Goal: Transaction & Acquisition: Purchase product/service

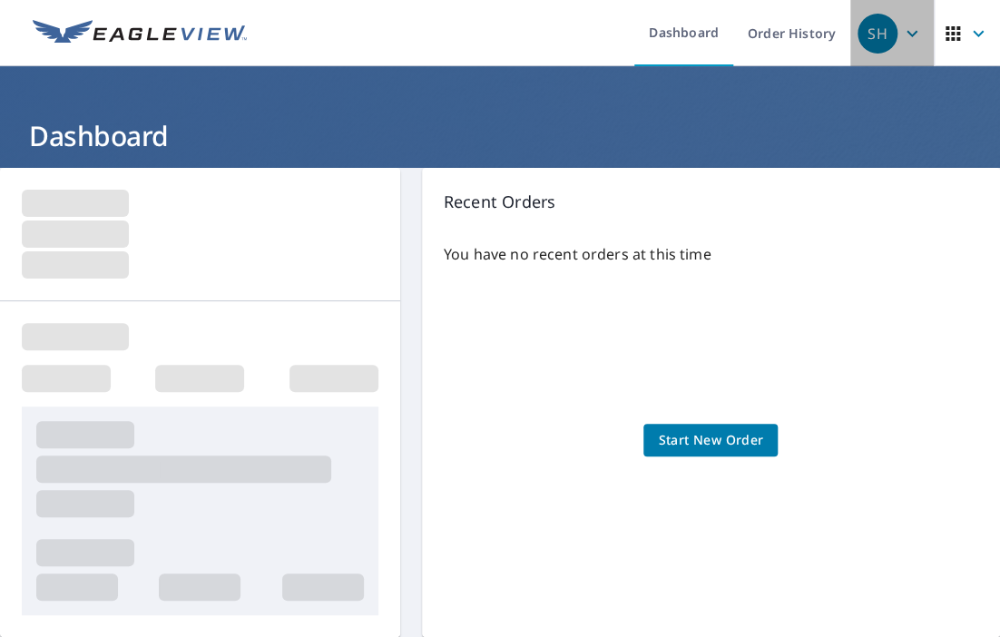
click at [901, 37] on icon "button" at bounding box center [912, 34] width 22 height 22
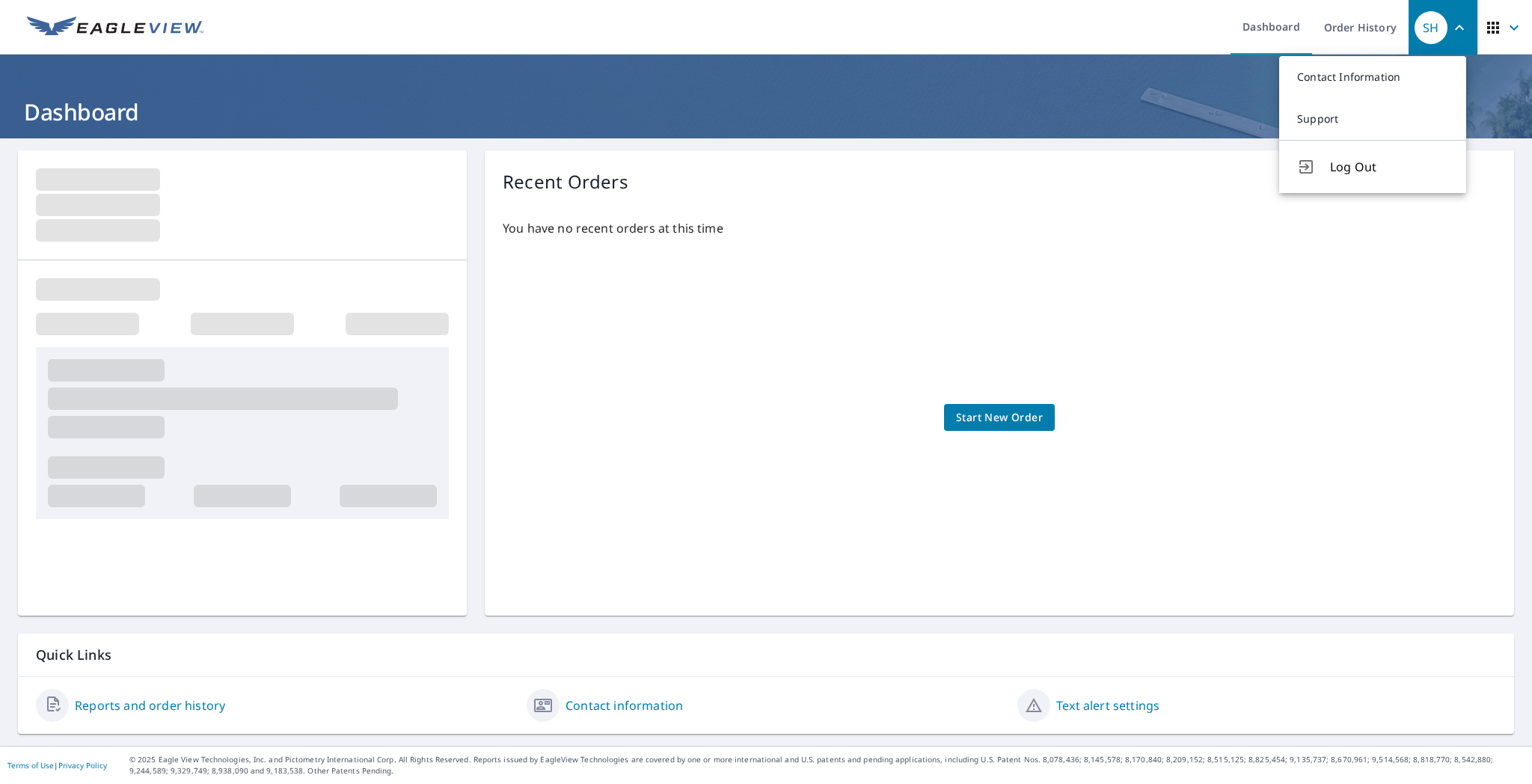
click at [824, 409] on span "Start New Order" at bounding box center [999, 417] width 87 height 19
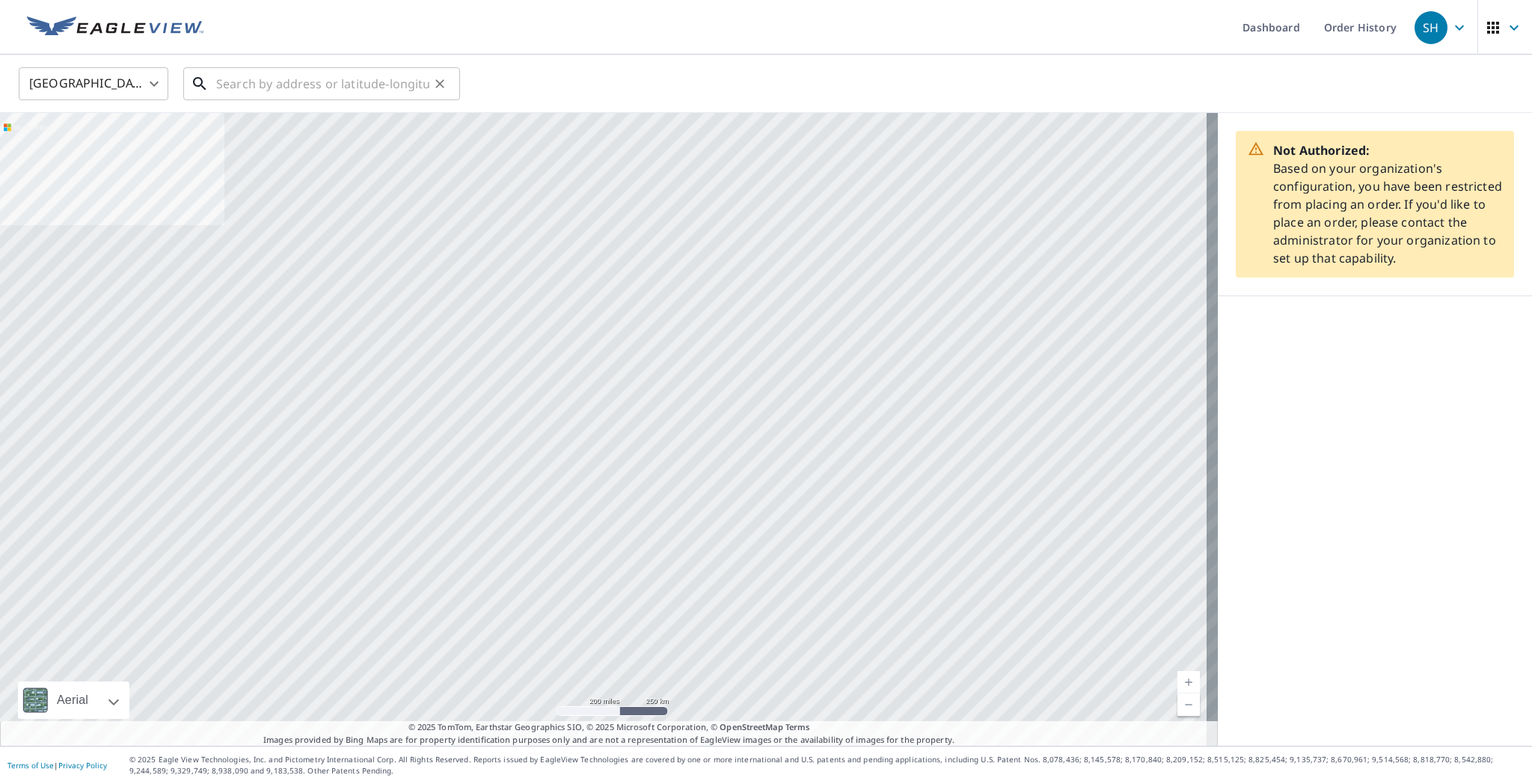
click at [294, 85] on input "text" at bounding box center [322, 83] width 214 height 42
paste input "13-89G8-42W"
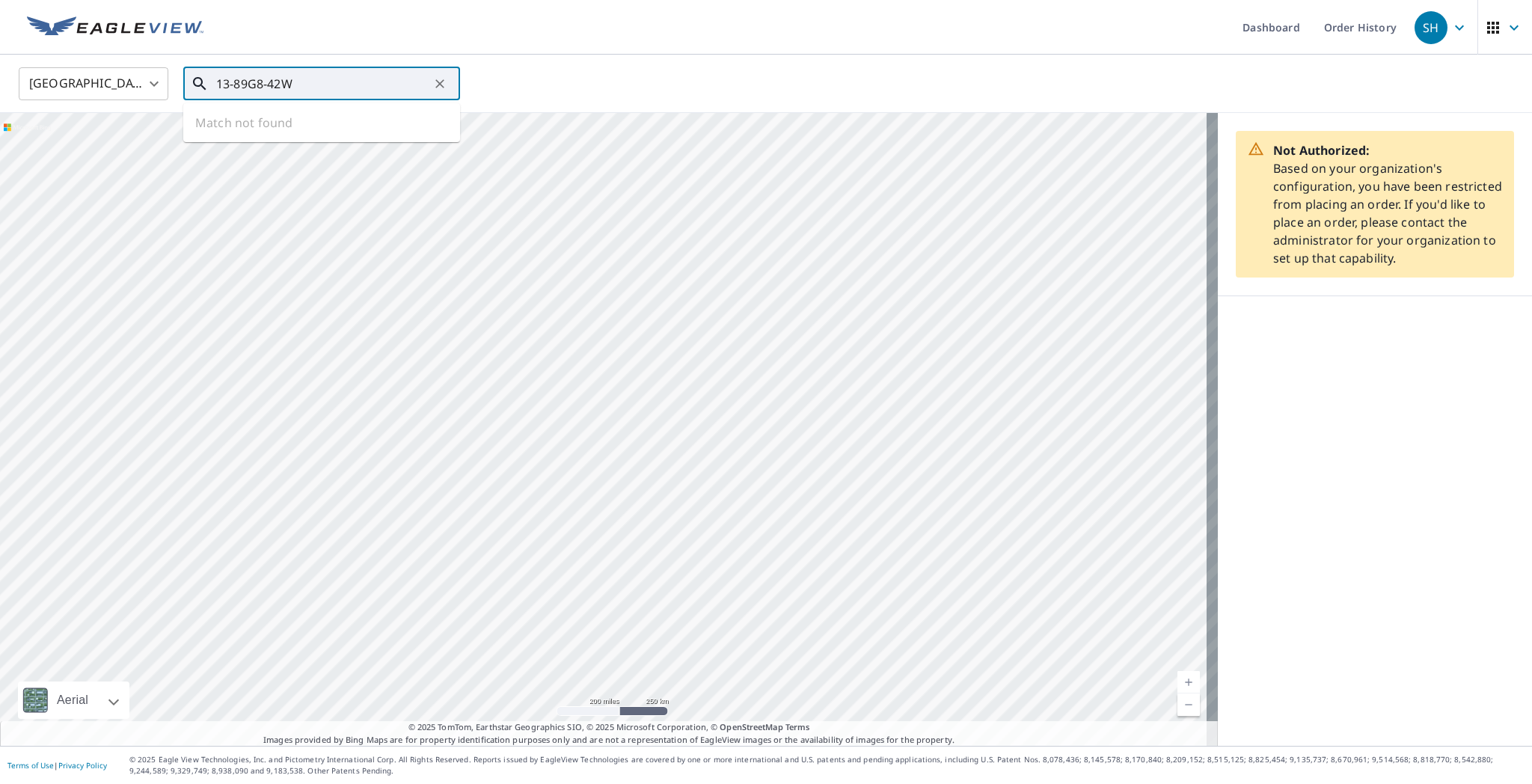
type input "13-89G8-42W"
click at [350, 93] on input "13-89G8-42W" at bounding box center [322, 83] width 214 height 42
click at [439, 79] on icon "Clear" at bounding box center [439, 84] width 15 height 15
click at [350, 82] on input "text" at bounding box center [322, 83] width 214 height 42
paste input "618 Wedgewood Trl Mchenry IL 60050-5994"
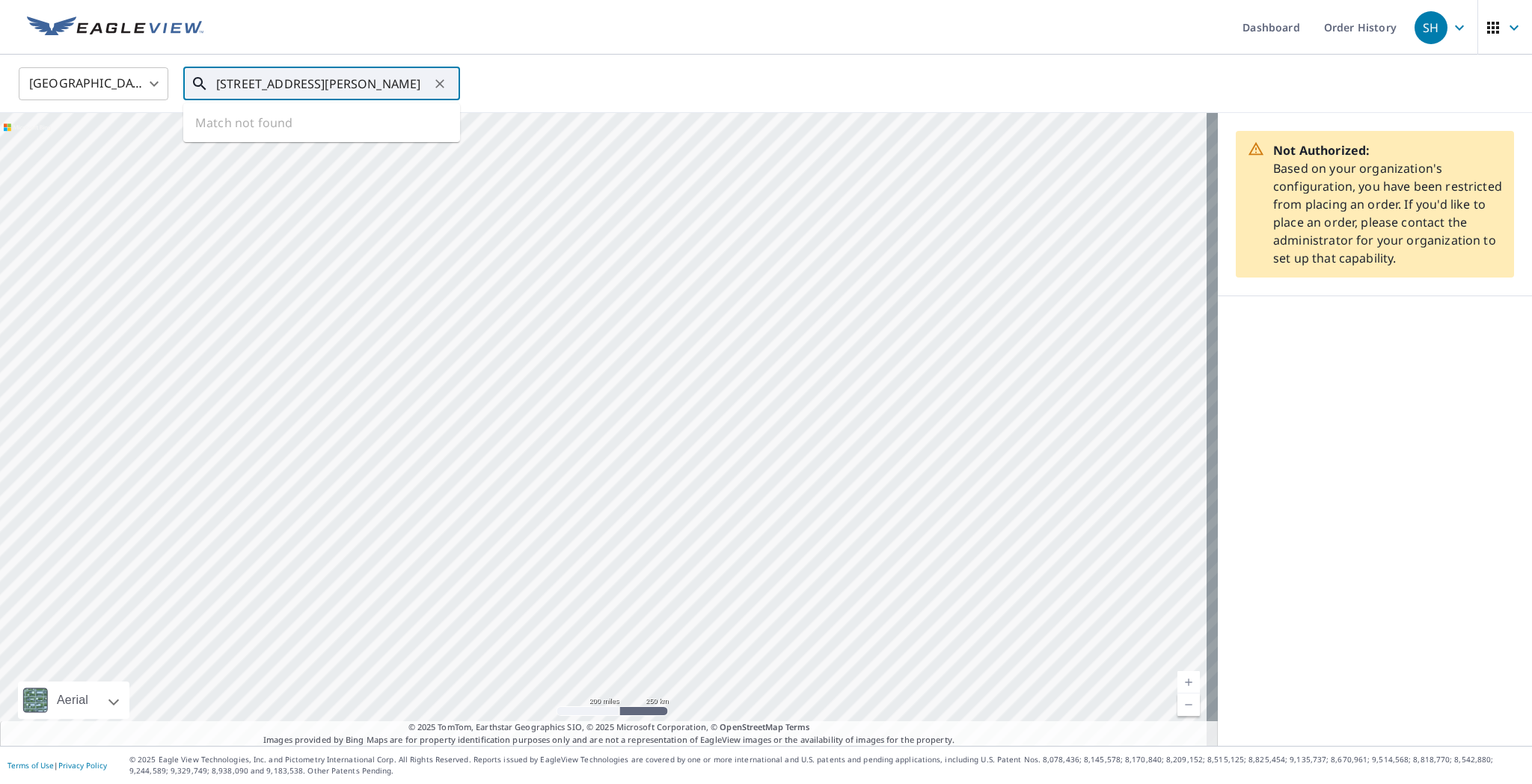
scroll to position [0, 43]
click at [286, 139] on p "Mchenry, IL 60050" at bounding box center [331, 143] width 235 height 15
type input "618 Wedgewood Trl Mchenry, IL 60050"
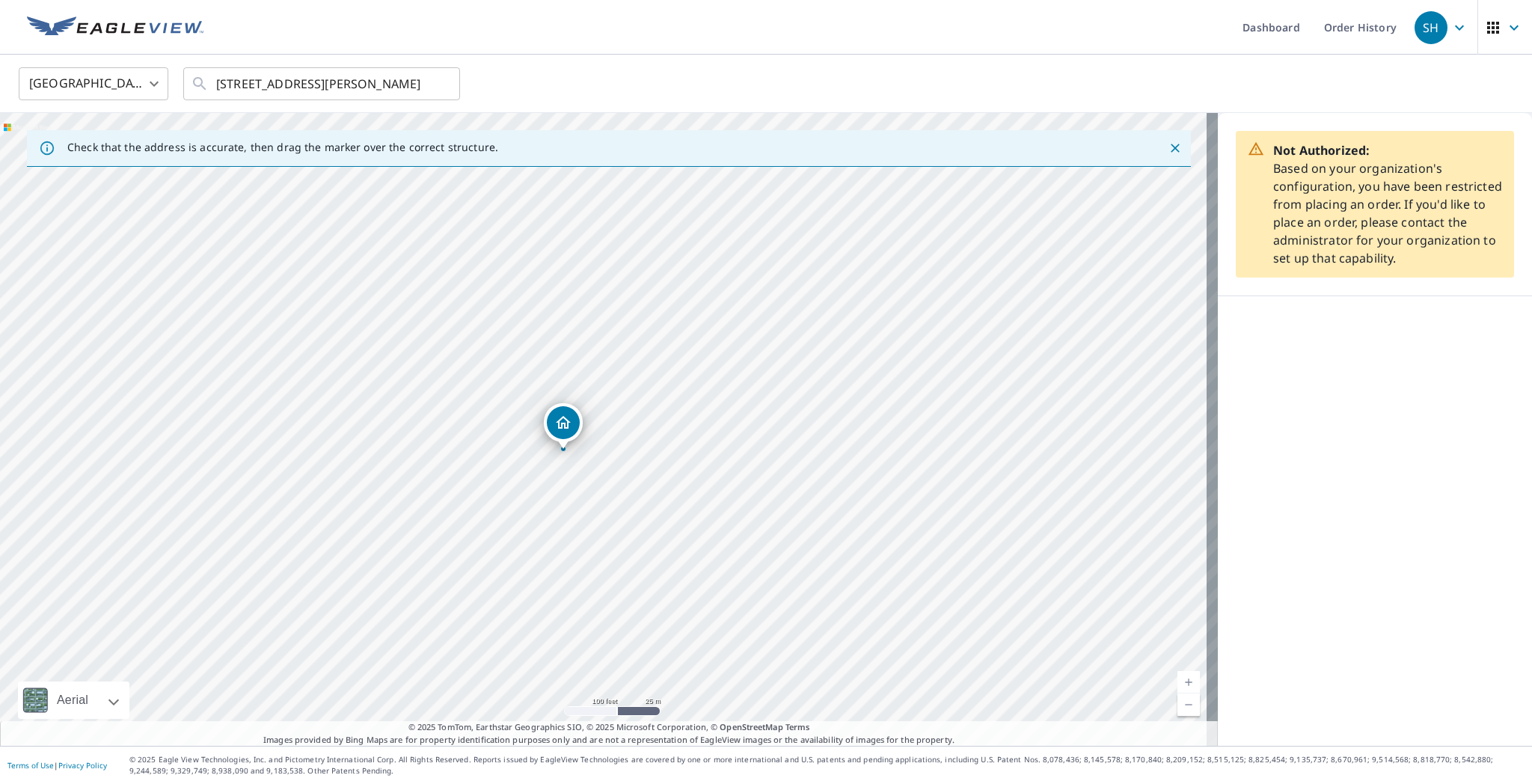
click at [576, 455] on div "618 Wedgewood Trl Mchenry, IL 60050" at bounding box center [609, 430] width 1218 height 633
click at [606, 405] on icon "Dropped pin, building 1, Residential property, 618 Wedgewood Trl Mchenry, IL 60…" at bounding box center [604, 399] width 15 height 12
click at [613, 431] on div "618 Wedgewood Trl Mchenry, IL 60050" at bounding box center [609, 430] width 1218 height 633
click at [649, 430] on div "618 Wedgewood Trl Mchenry, IL 60050" at bounding box center [609, 430] width 1218 height 633
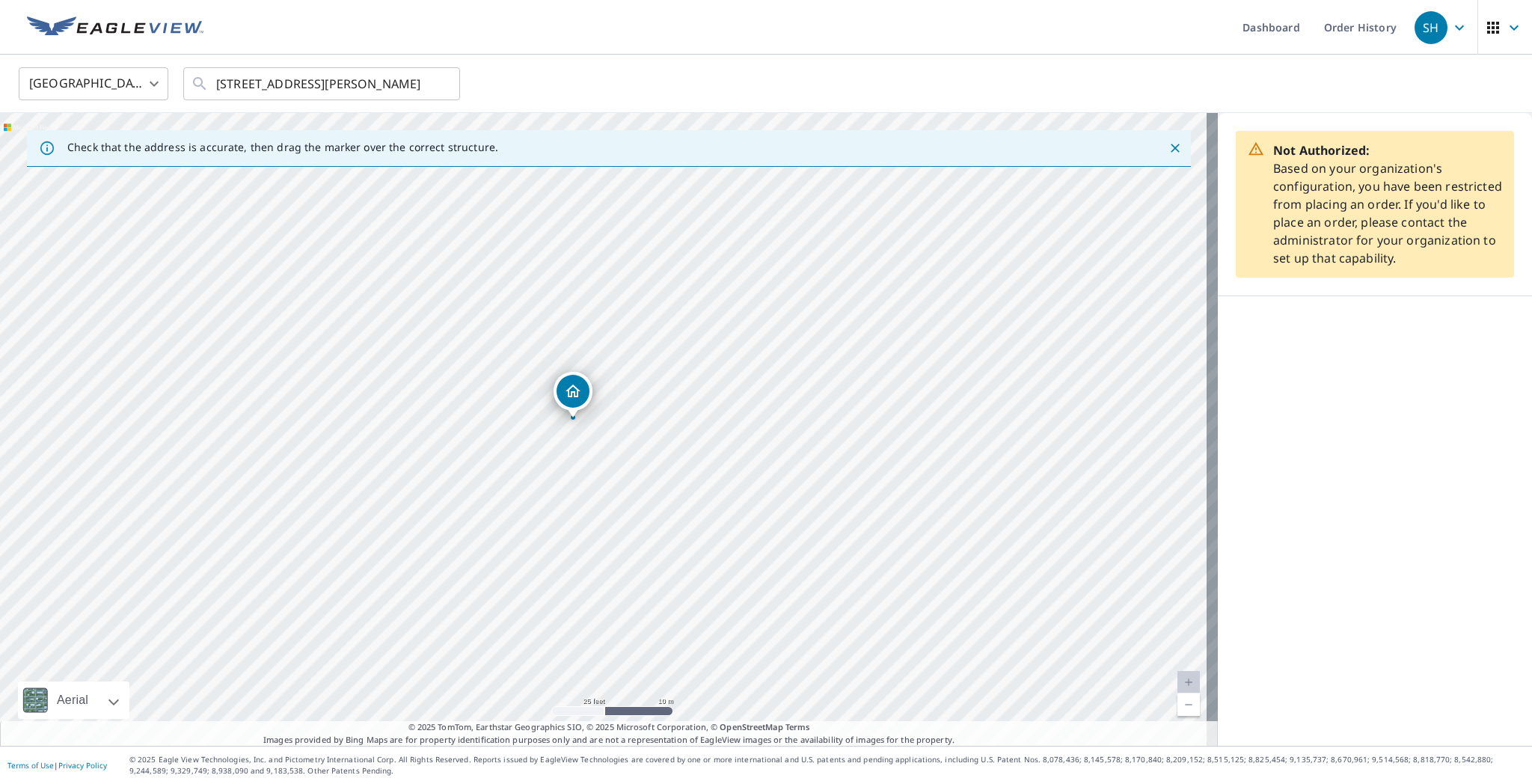
click at [649, 430] on div "618 Wedgewood Trl Mchenry, IL 60050" at bounding box center [609, 430] width 1218 height 633
click at [594, 424] on div "Dropped pin, building 1, Residential property, 618 Wedgewood Trl Mchenry, IL 60…" at bounding box center [604, 419] width 20 height 15
click at [659, 425] on div "618 Wedgewood Trl Mchenry, IL 60050" at bounding box center [604, 404] width 186 height 46
click at [824, 36] on div "SH" at bounding box center [1431, 28] width 33 height 33
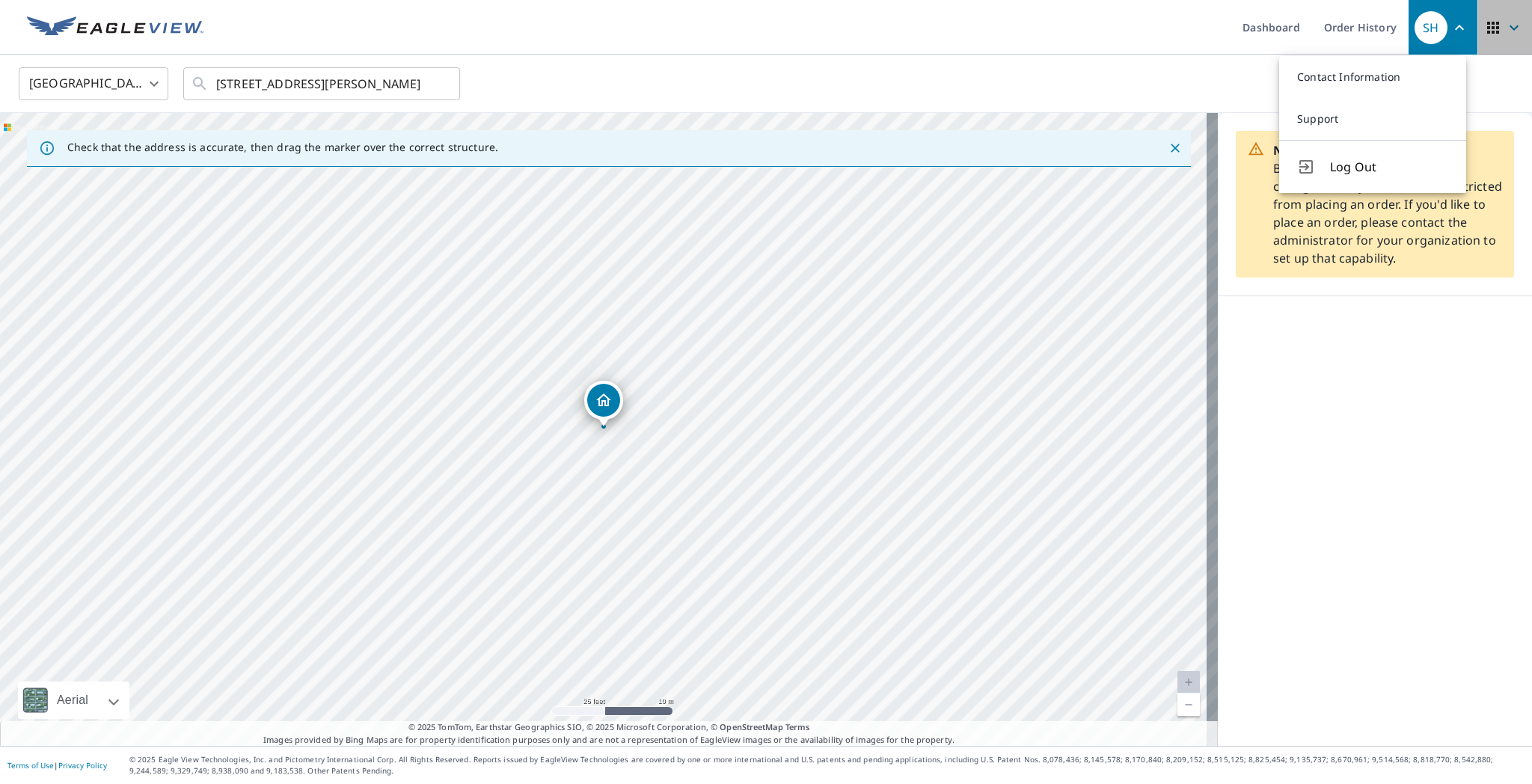
click at [824, 28] on icon "button" at bounding box center [1493, 28] width 18 height 18
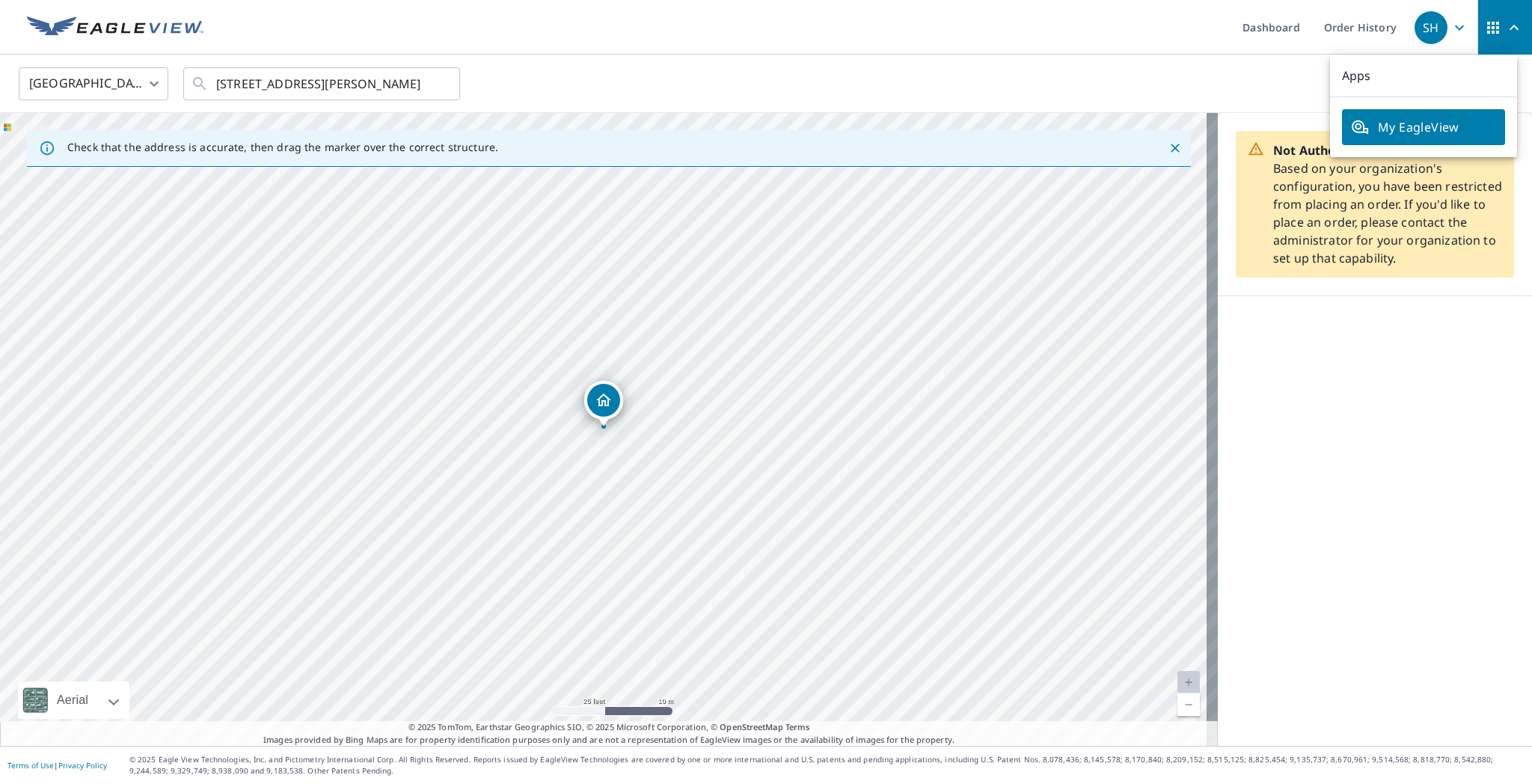
click at [824, 120] on span "My EagleView" at bounding box center [1424, 127] width 145 height 18
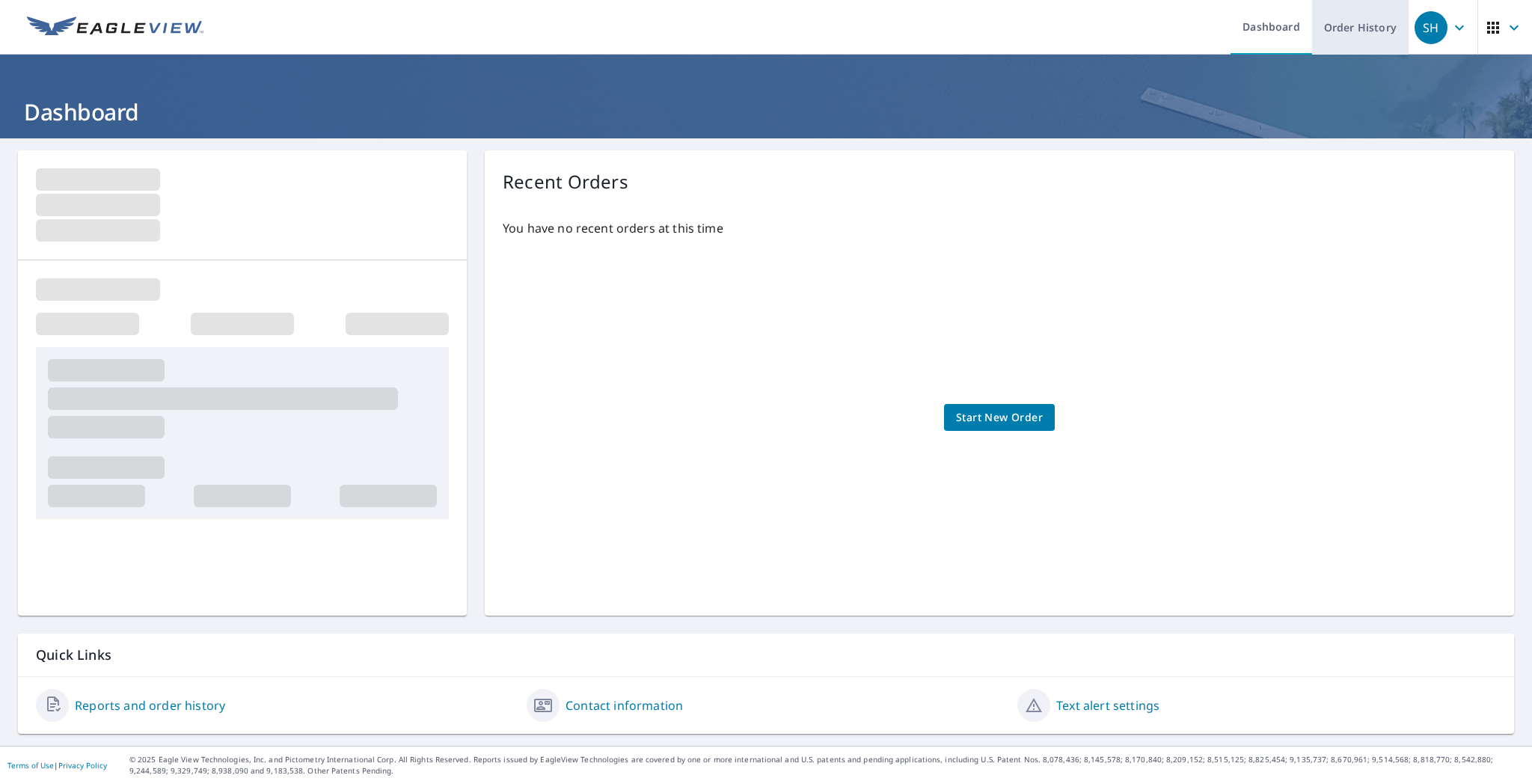
click at [824, 33] on link "Order History" at bounding box center [1360, 27] width 96 height 54
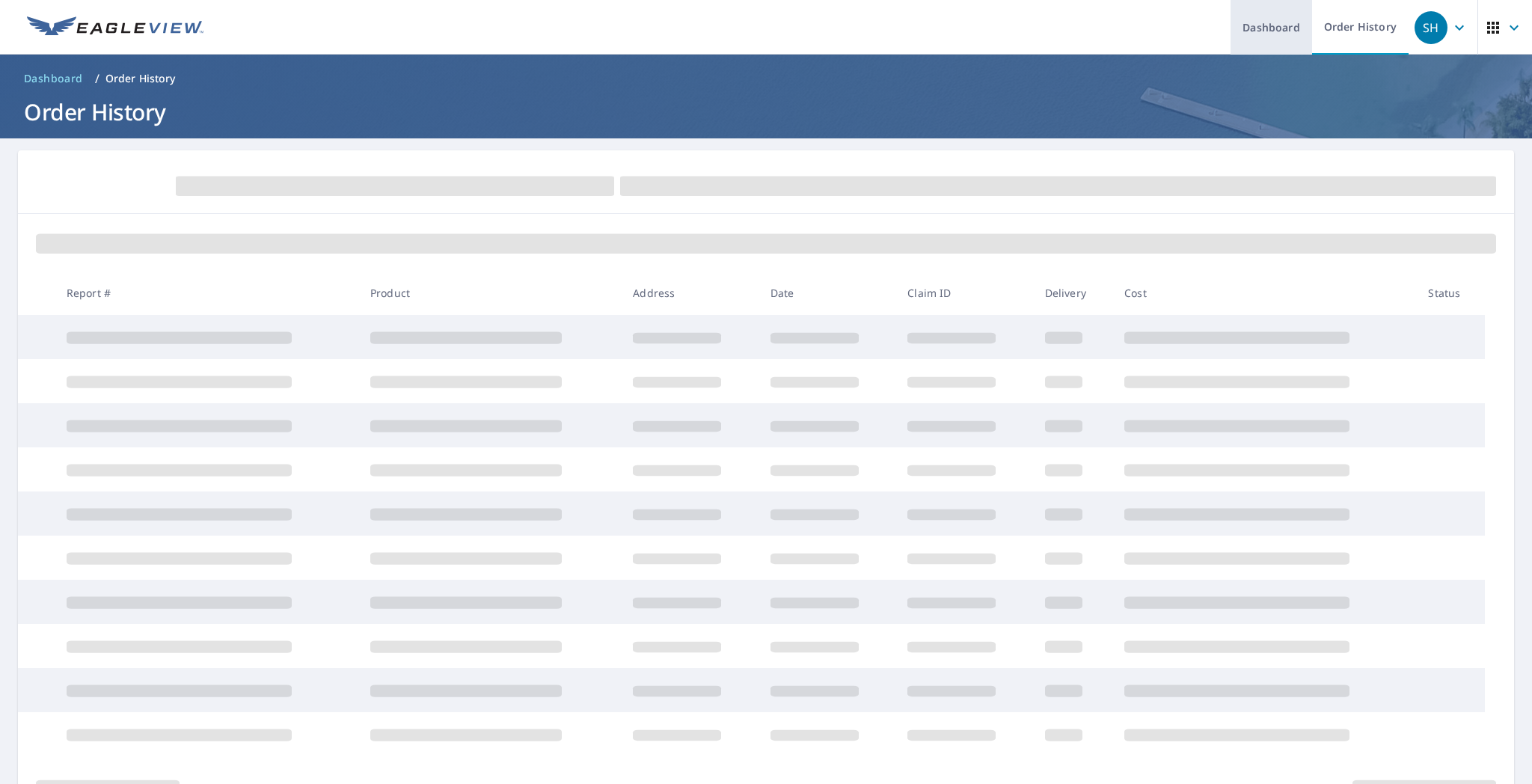
click at [824, 21] on link "Dashboard" at bounding box center [1271, 27] width 82 height 54
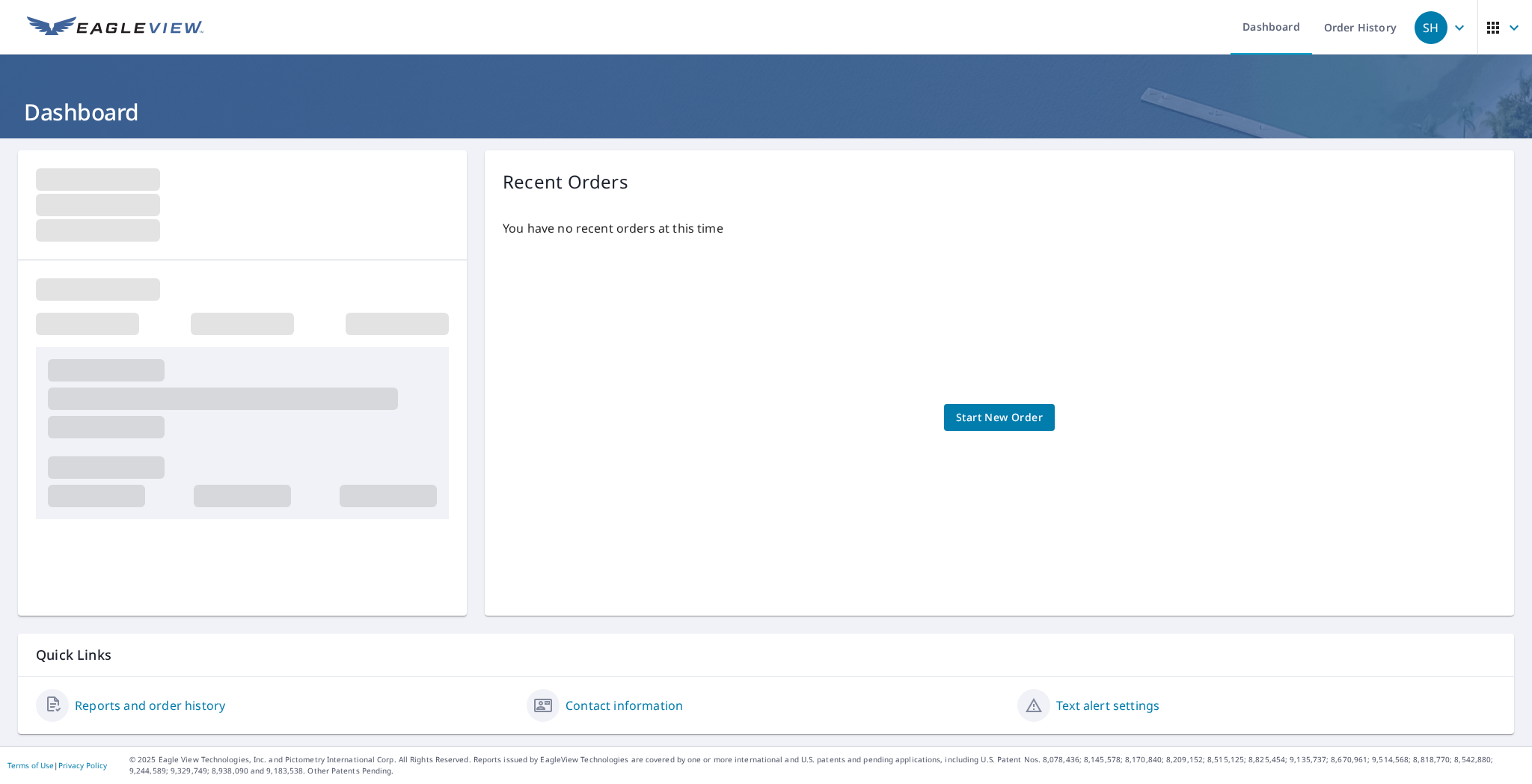
click at [824, 425] on span "Start New Order" at bounding box center [999, 417] width 87 height 19
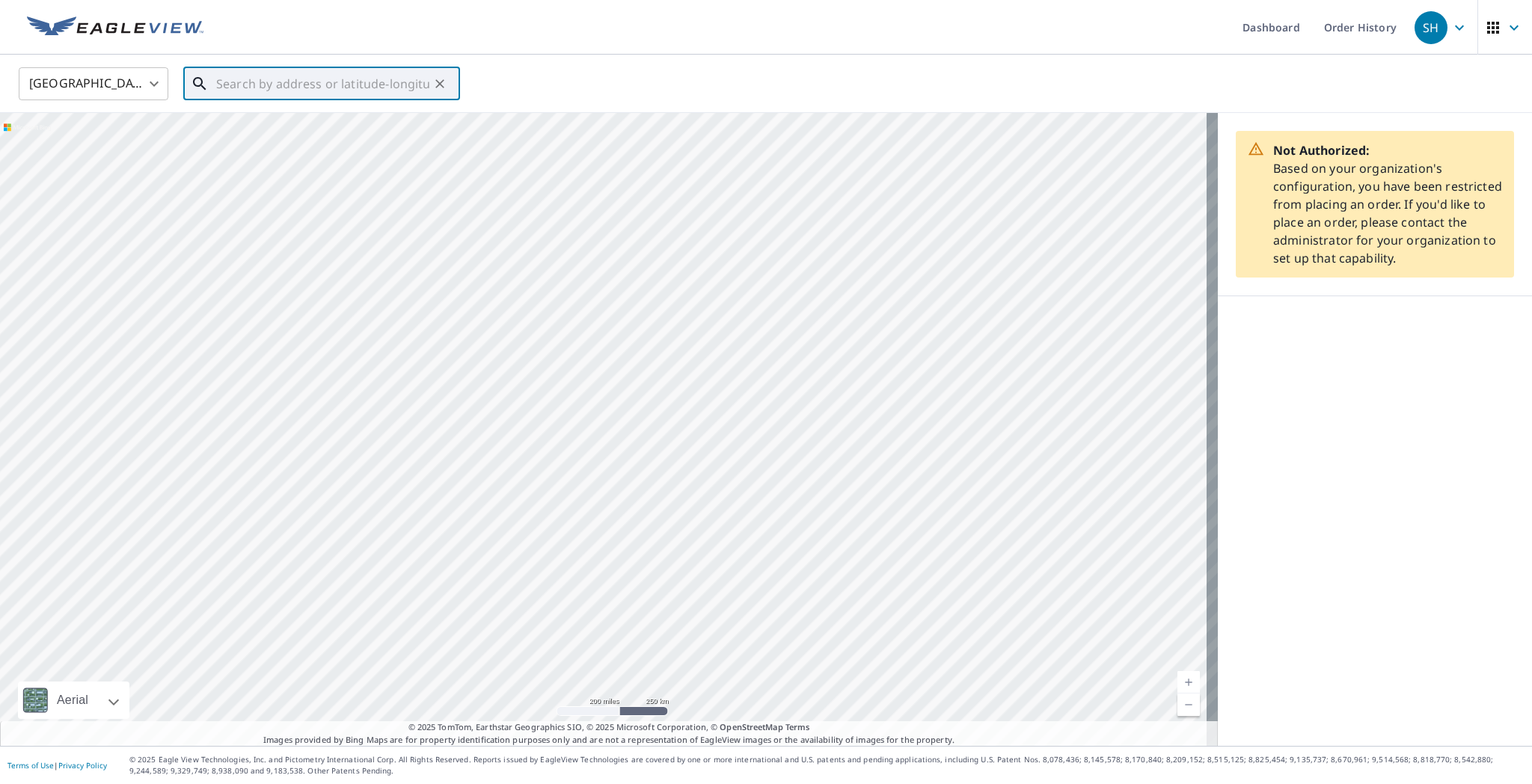
click at [270, 98] on input "text" at bounding box center [322, 83] width 214 height 42
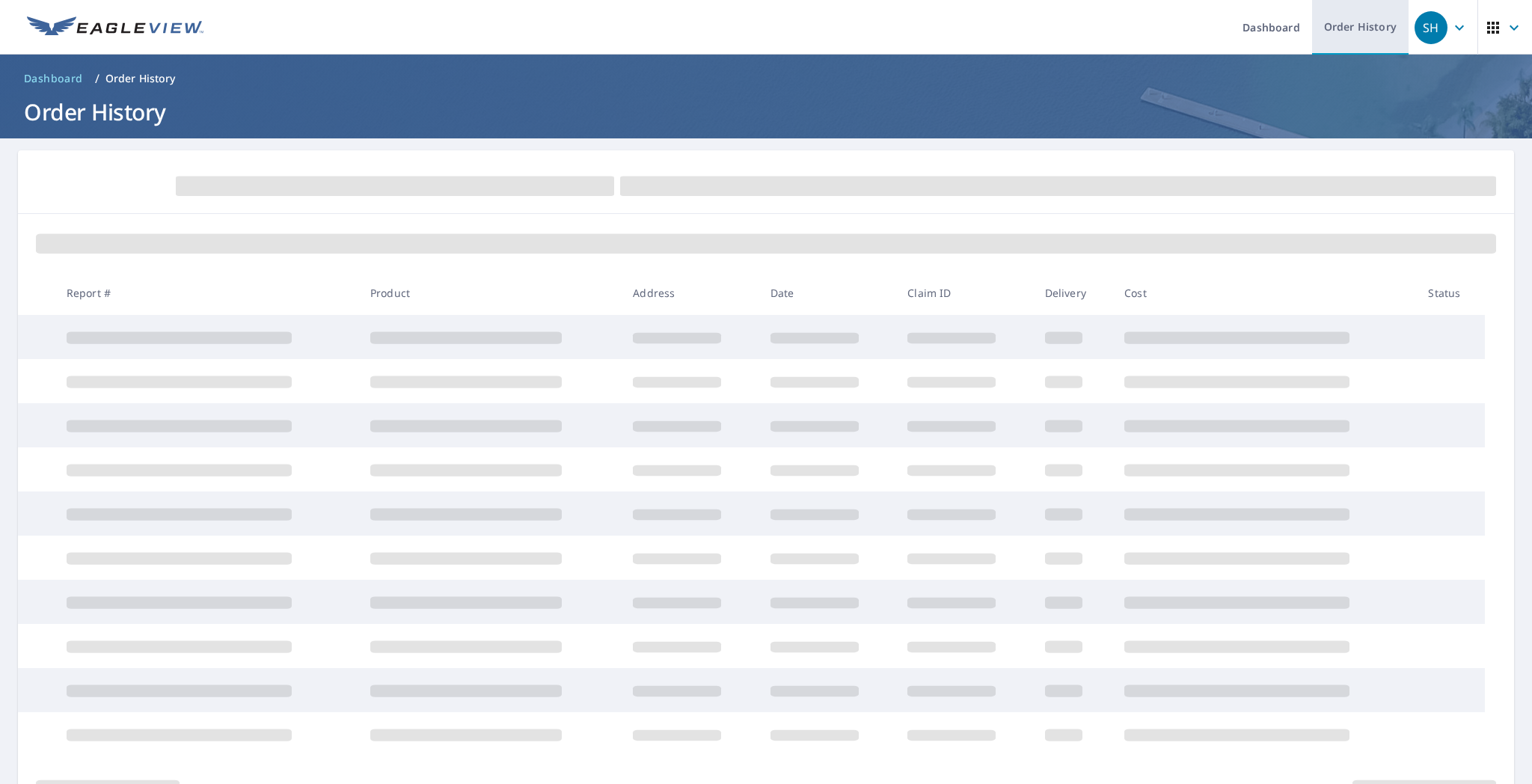
click at [824, 36] on link "Order History" at bounding box center [1360, 27] width 96 height 54
click at [824, 27] on link "Dashboard" at bounding box center [1271, 27] width 82 height 54
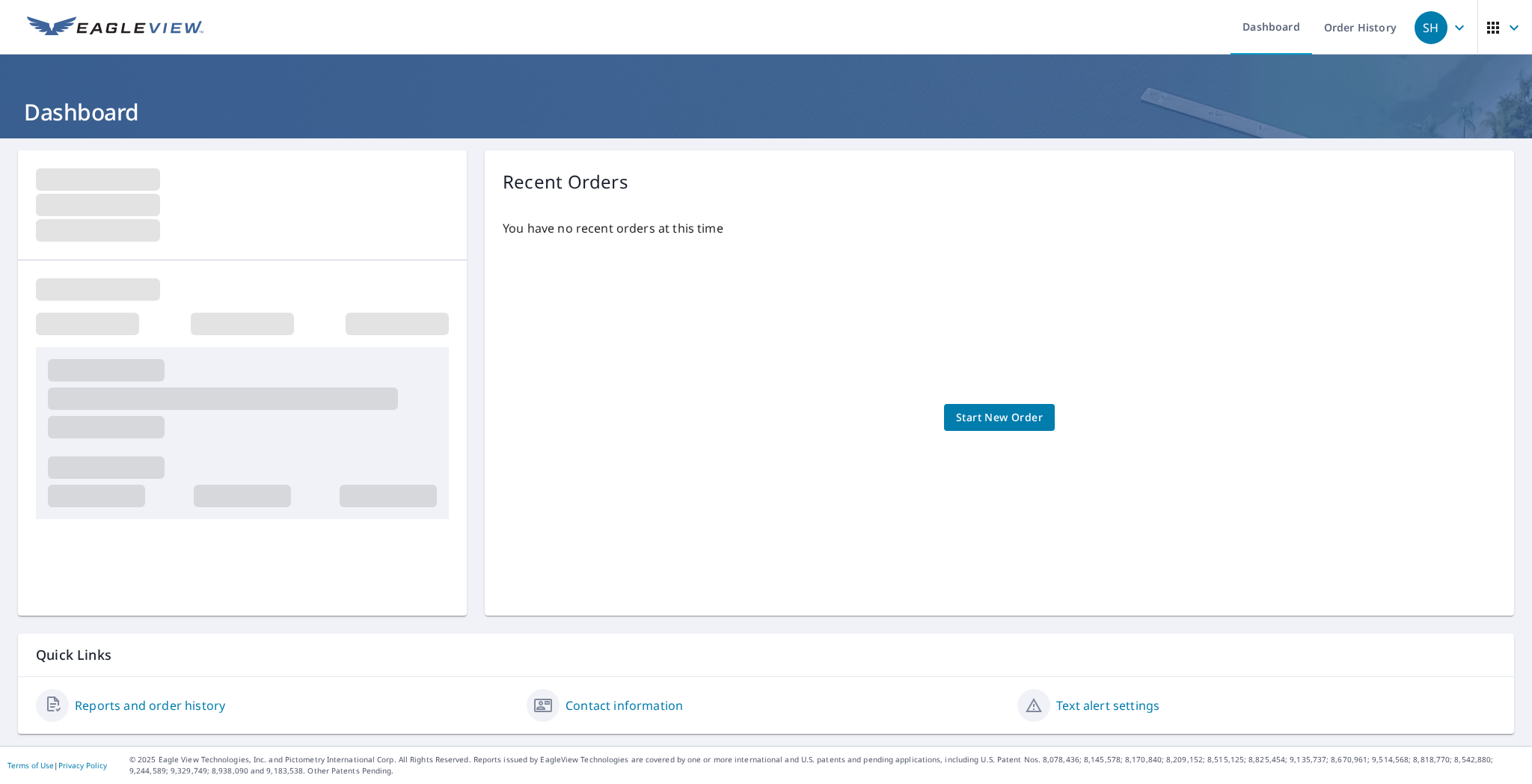
click at [824, 411] on span "Start New Order" at bounding box center [999, 417] width 87 height 19
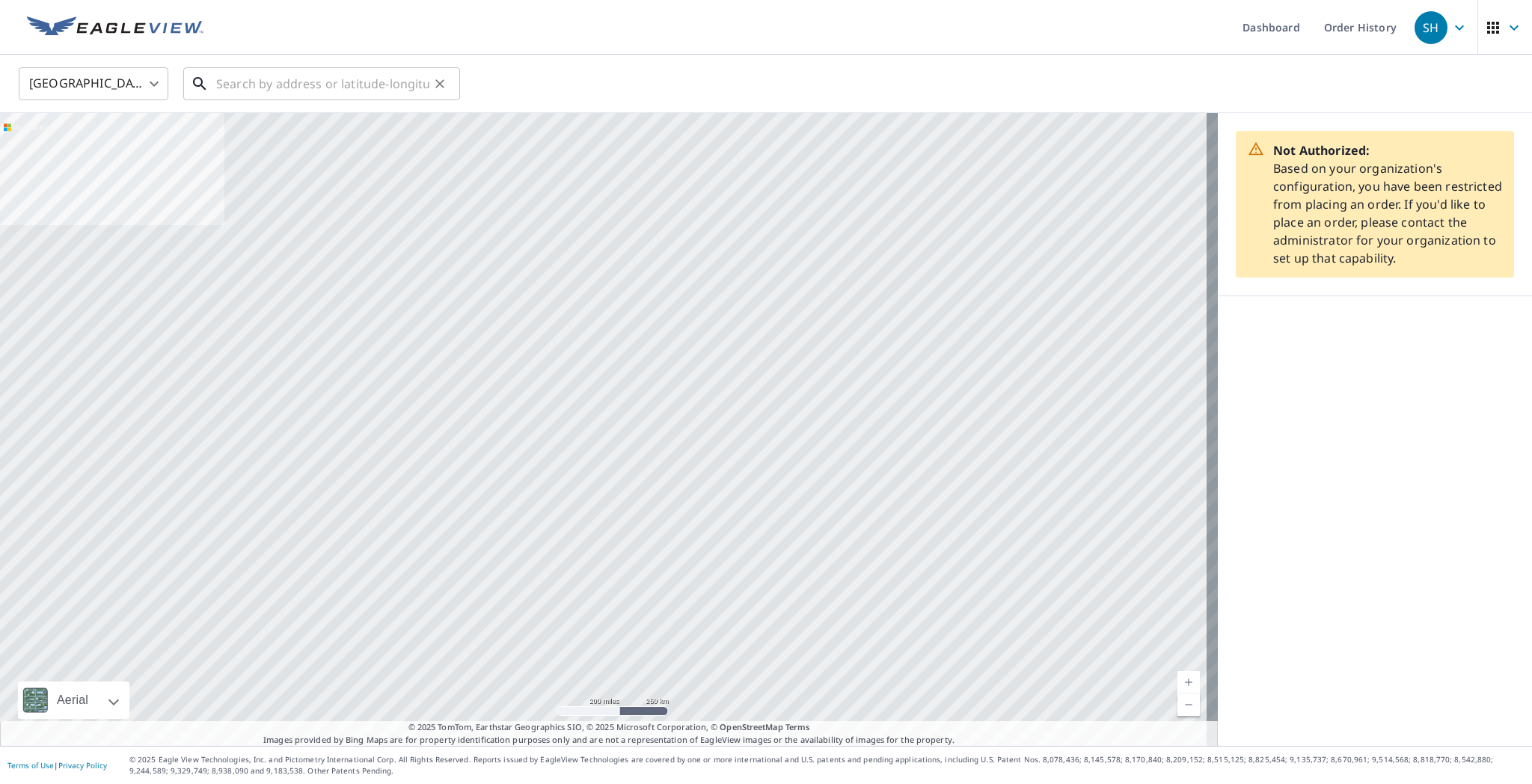
click at [261, 85] on input "text" at bounding box center [322, 83] width 214 height 42
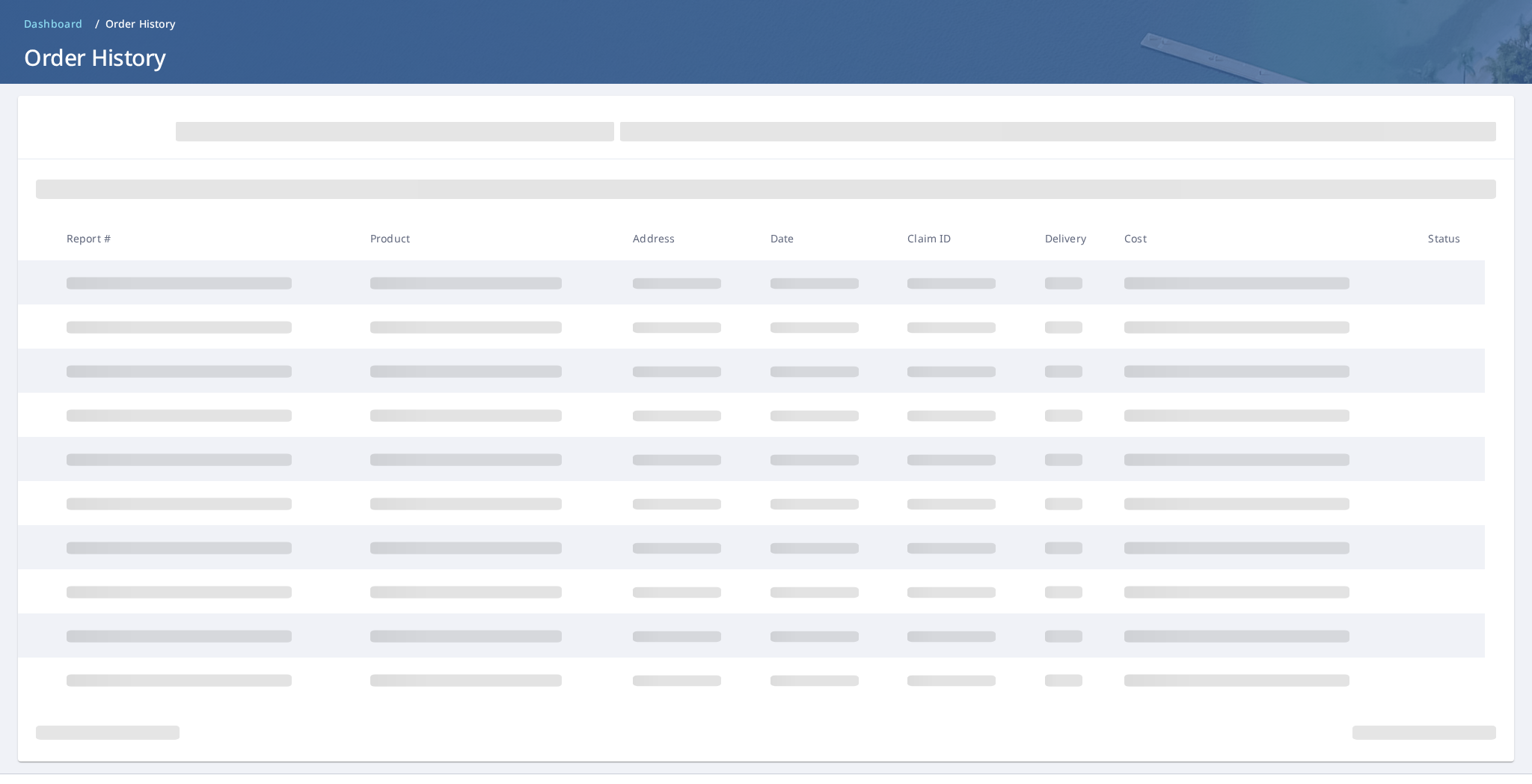
scroll to position [82, 0]
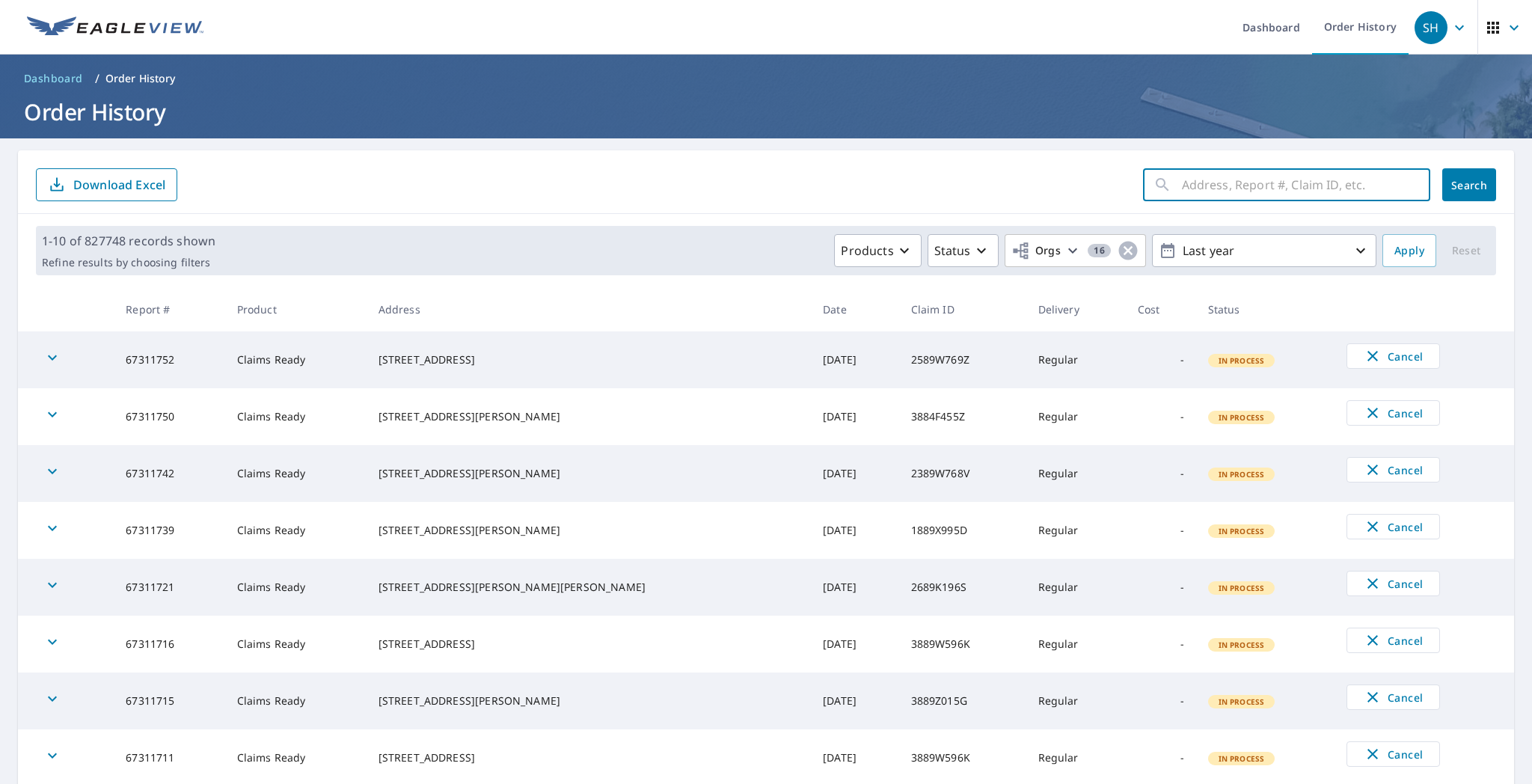
click at [824, 176] on input "text" at bounding box center [1306, 185] width 248 height 42
paste input "618 Wedgewood Trl Mchenry IL 60050-5994"
type input "618 Wedgewood Trl Mchenry IL 60050-5994"
click at [824, 179] on span "Search" at bounding box center [1469, 185] width 30 height 14
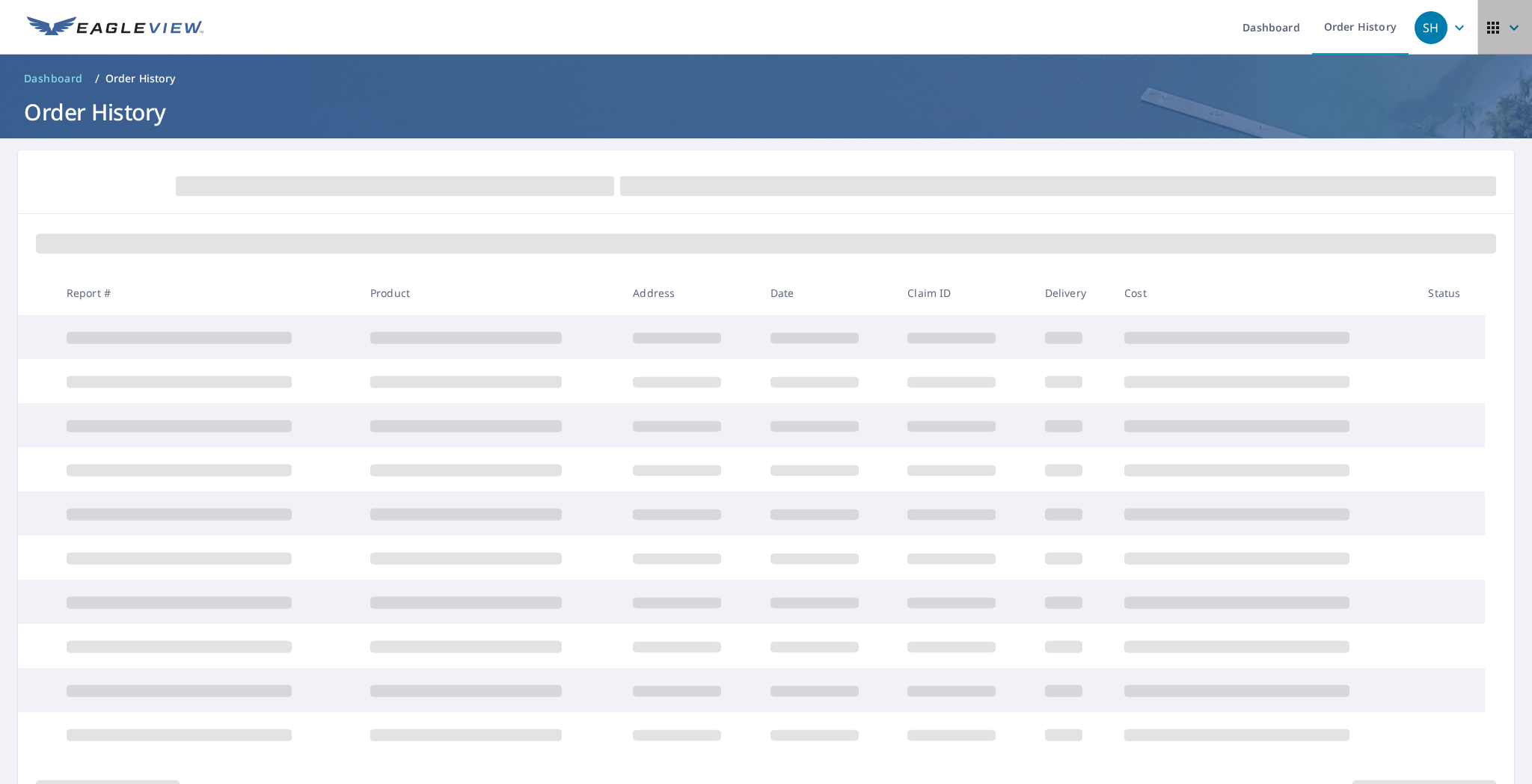
click at [824, 34] on icon "button" at bounding box center [1515, 28] width 18 height 18
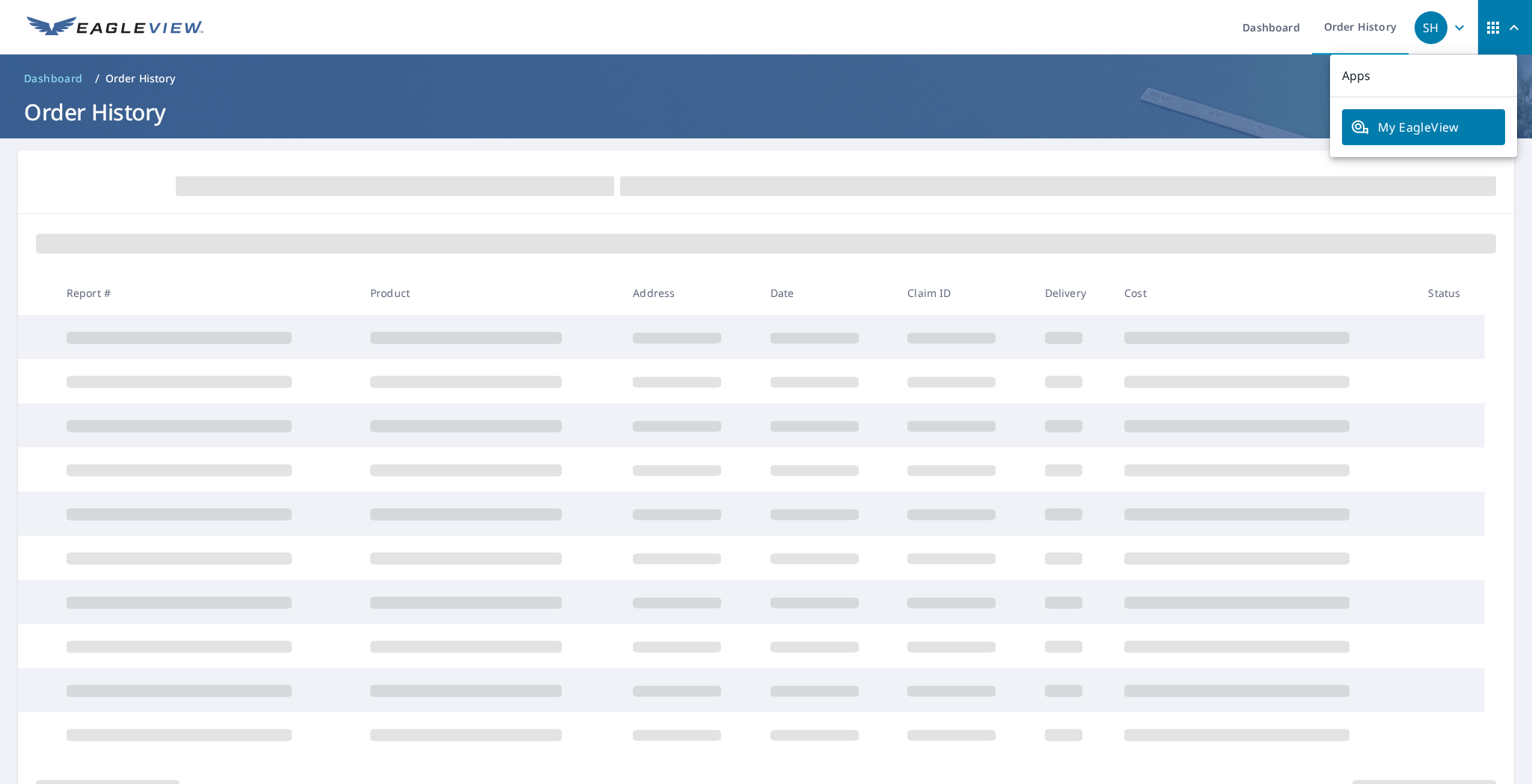
click at [824, 125] on span "My EagleView" at bounding box center [1424, 127] width 145 height 18
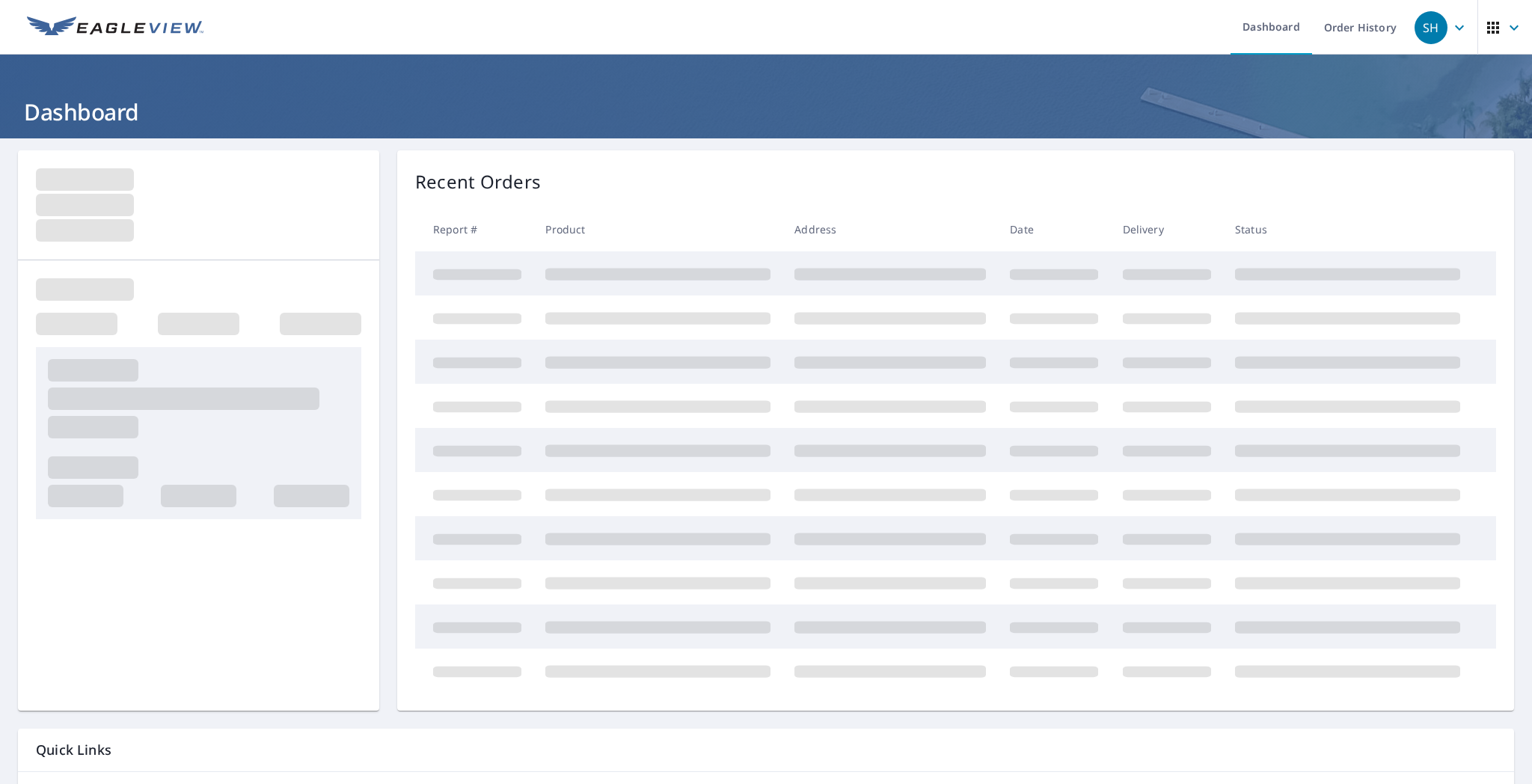
click at [1450, 21] on icon "button" at bounding box center [1459, 28] width 18 height 18
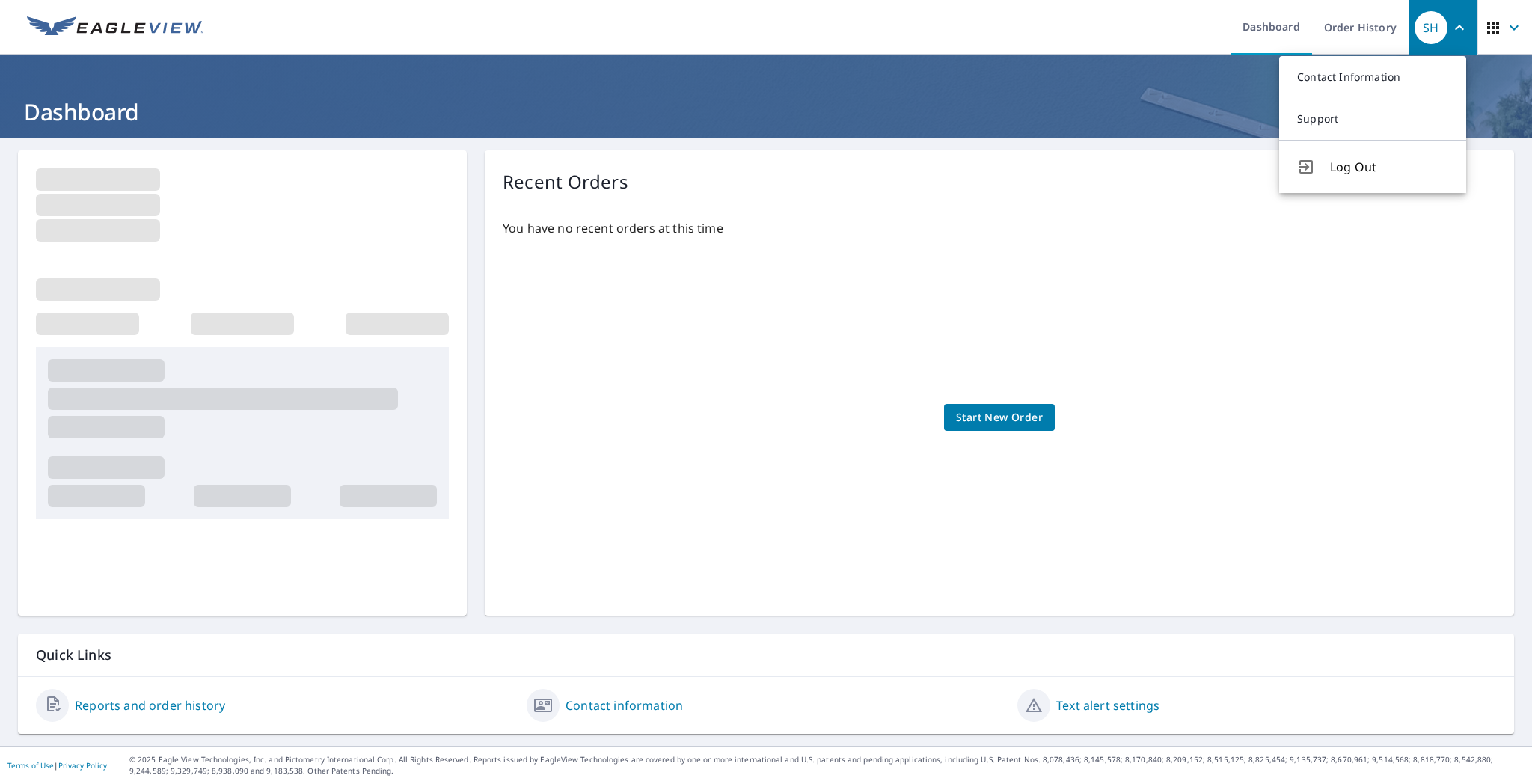
click at [1139, 72] on header "Dashboard" at bounding box center [766, 96] width 1532 height 84
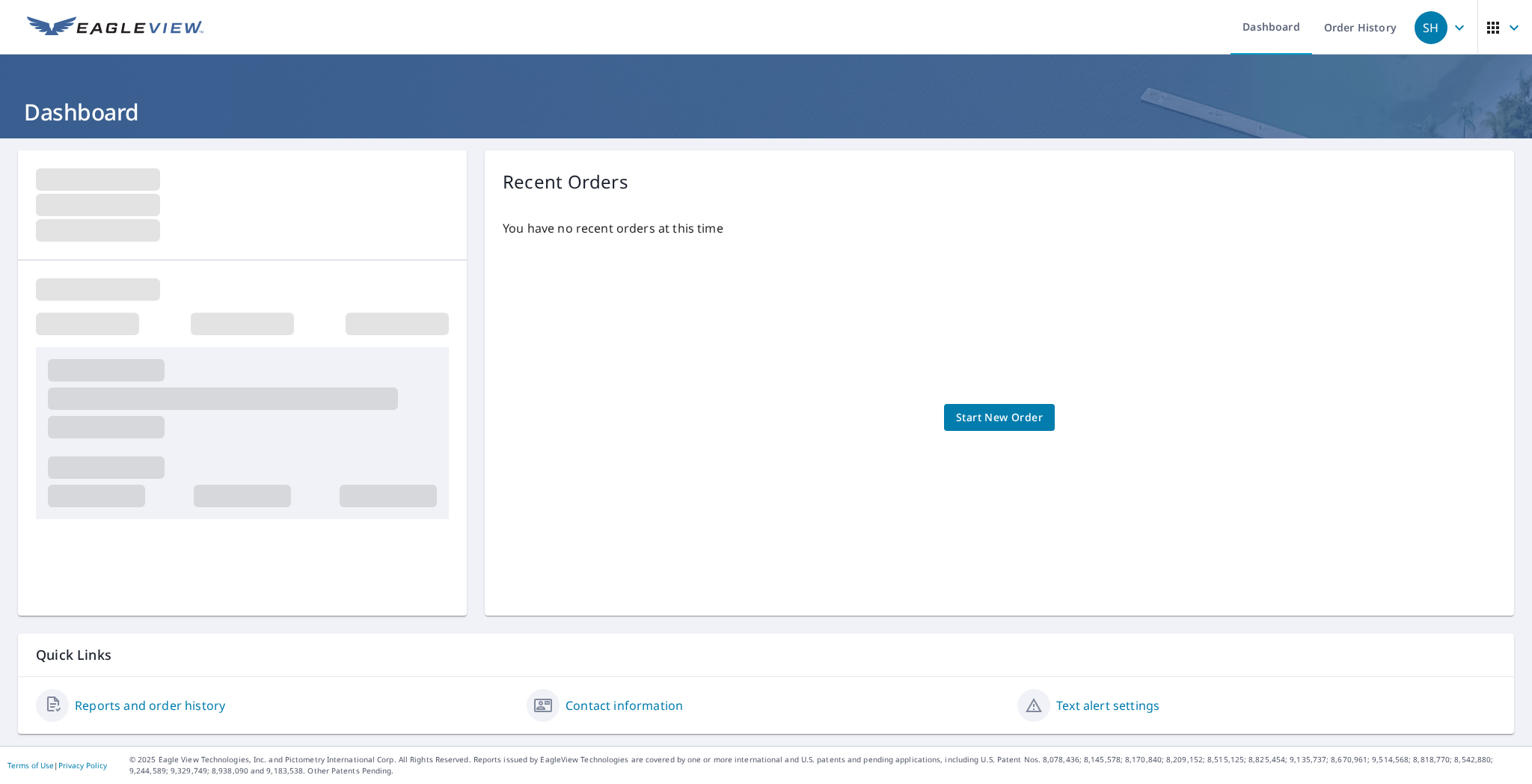
click at [999, 415] on span "Start New Order" at bounding box center [999, 417] width 87 height 19
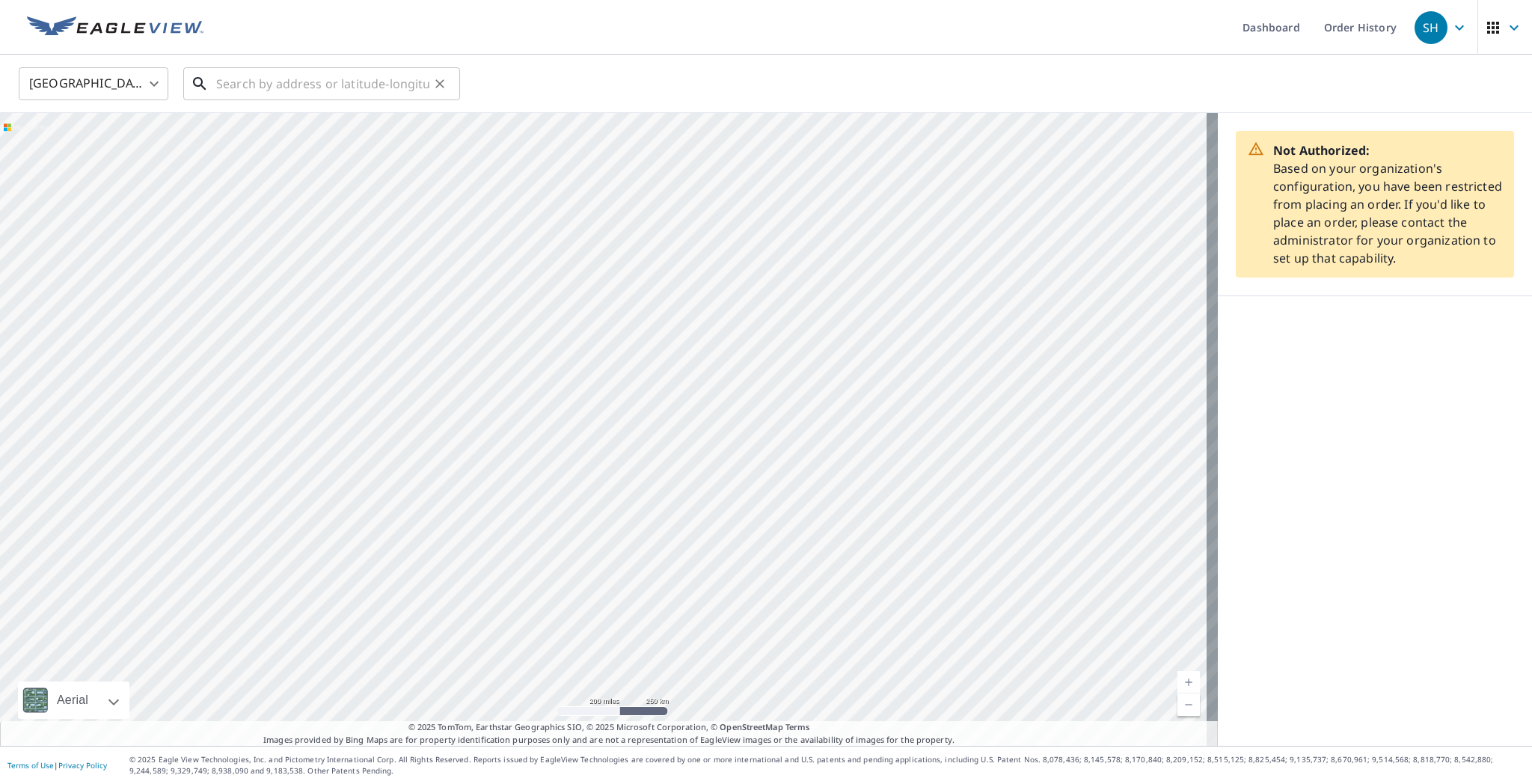
click at [275, 85] on input "text" at bounding box center [322, 83] width 214 height 42
paste input "618 Wedgewood Trl Mchenry IL 60050-5994"
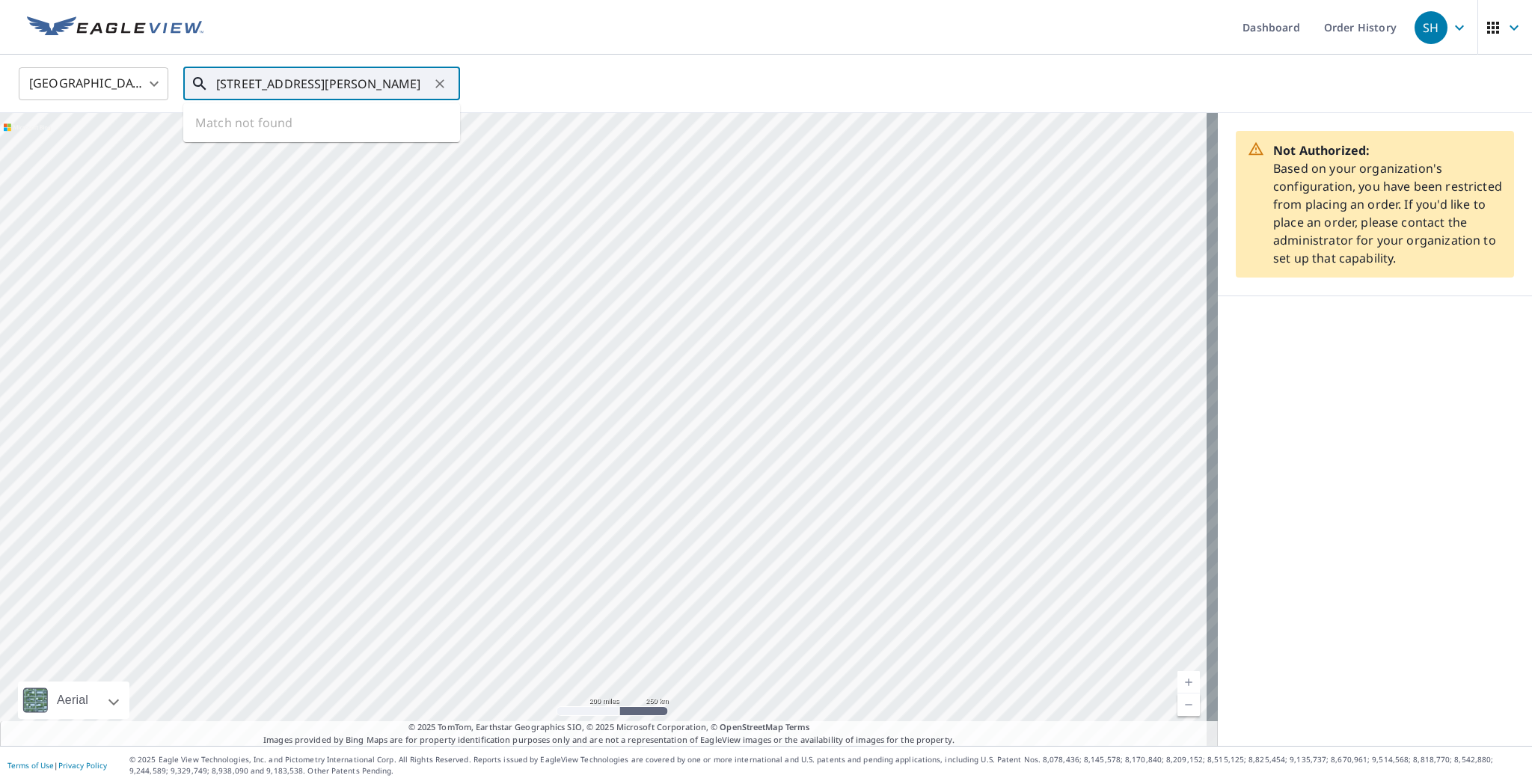
scroll to position [0, 43]
click at [270, 139] on p "Mchenry, IL 60050" at bounding box center [331, 143] width 235 height 15
type input "618 Wedgewood Trl Mchenry, IL 60050"
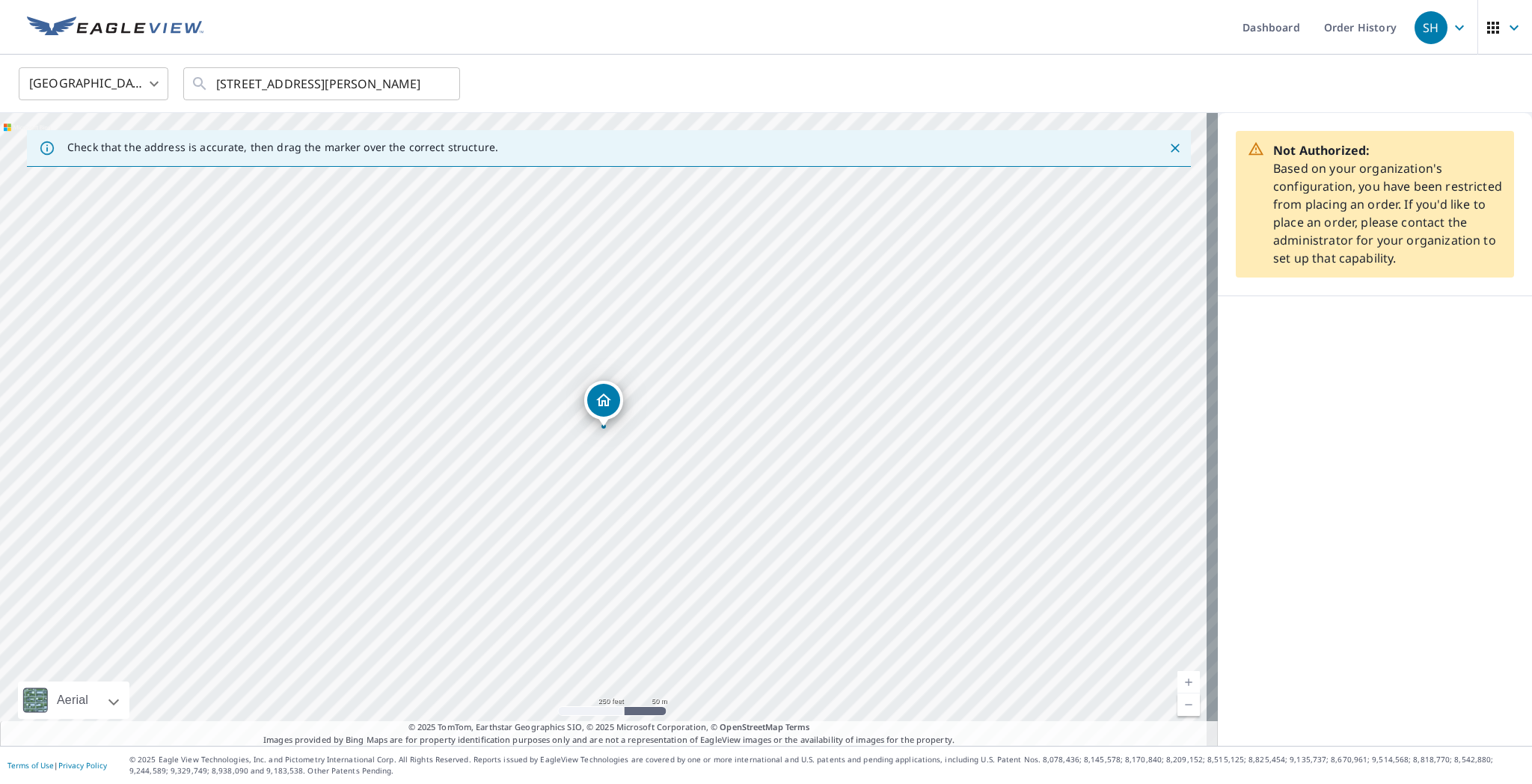
click at [610, 432] on div "618 Wedgewood Trl Mchenry, IL 60050" at bounding box center [609, 430] width 1218 height 633
click at [677, 481] on div "618 Wedgewood Trl Mchenry, IL 60050" at bounding box center [609, 430] width 1218 height 633
click at [658, 469] on div "618 Wedgewood Trl Mchenry, IL 60050" at bounding box center [609, 430] width 1218 height 633
drag, startPoint x: 606, startPoint y: 404, endPoint x: 665, endPoint y: 446, distance: 72.4
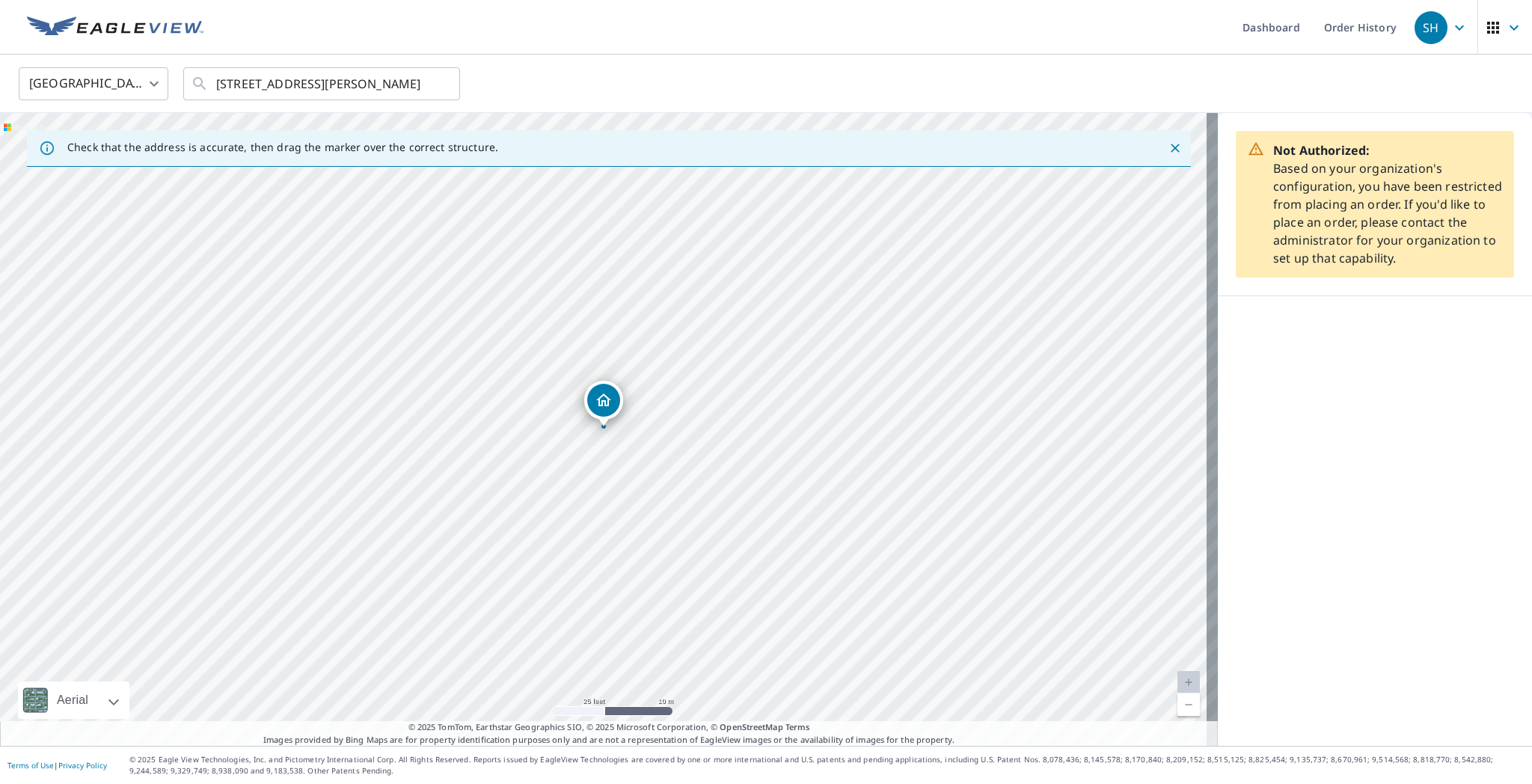
click at [631, 428] on div "618 Wedgewood Trl Mchenry, IL 60050" at bounding box center [609, 430] width 1218 height 633
click at [608, 427] on div "618 Wedgewood Trl Mchenry, IL 60050" at bounding box center [609, 430] width 1218 height 633
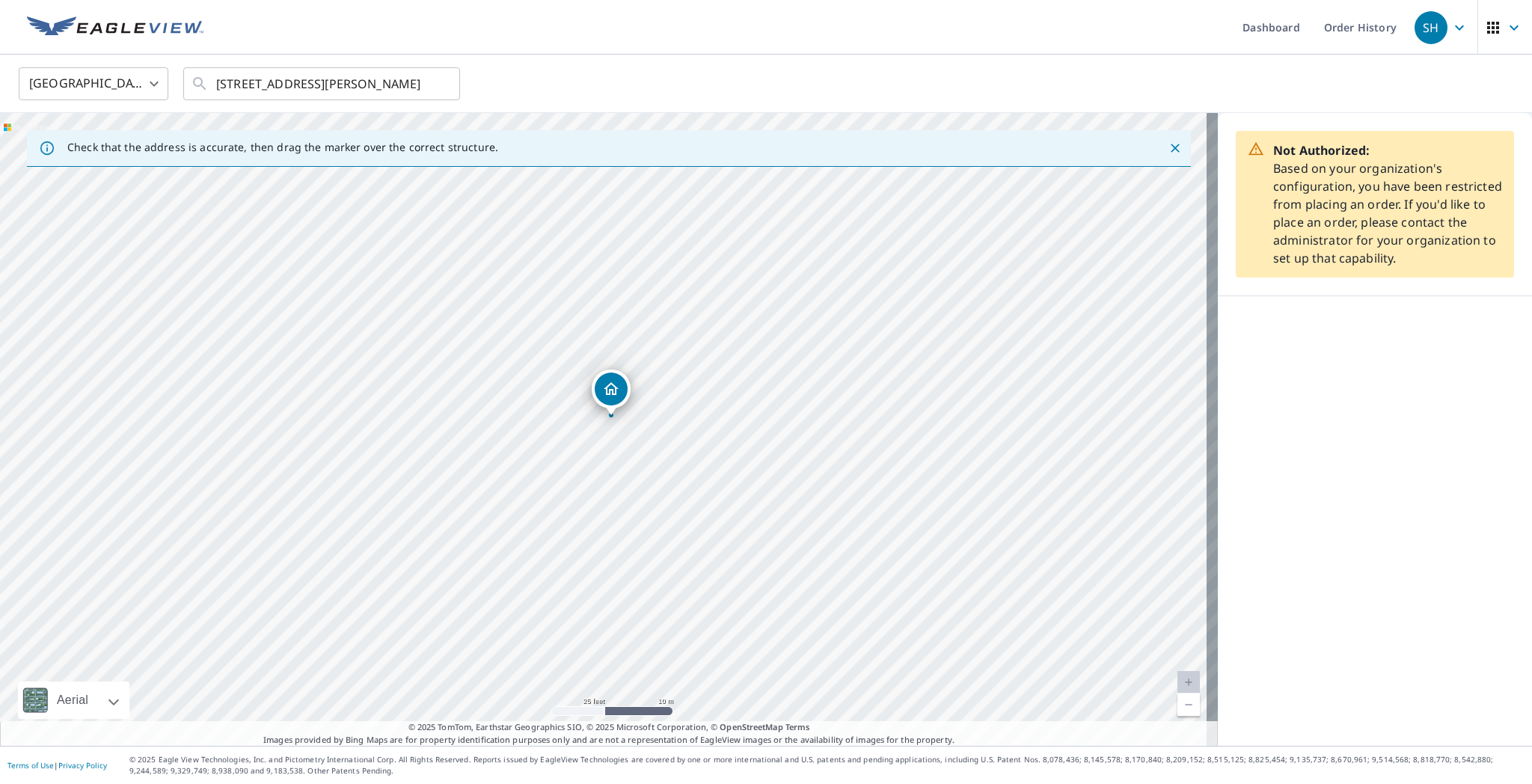
click at [615, 391] on icon "Dropped pin, building 1, Residential property, 618 Wedgewood Trl Mchenry, IL 60…" at bounding box center [611, 388] width 15 height 12
click at [606, 423] on div "Dropped pin, building 1, Residential property, 618 Wedgewood Trl Mchenry, IL 60…" at bounding box center [604, 419] width 20 height 15
drag, startPoint x: 601, startPoint y: 409, endPoint x: 594, endPoint y: 401, distance: 10.6
click at [599, 401] on icon "Dropped pin, building 1, Residential property, 618 Wedgewood Trl Mchenry, IL 60…" at bounding box center [604, 399] width 15 height 12
